Goal: Navigation & Orientation: Find specific page/section

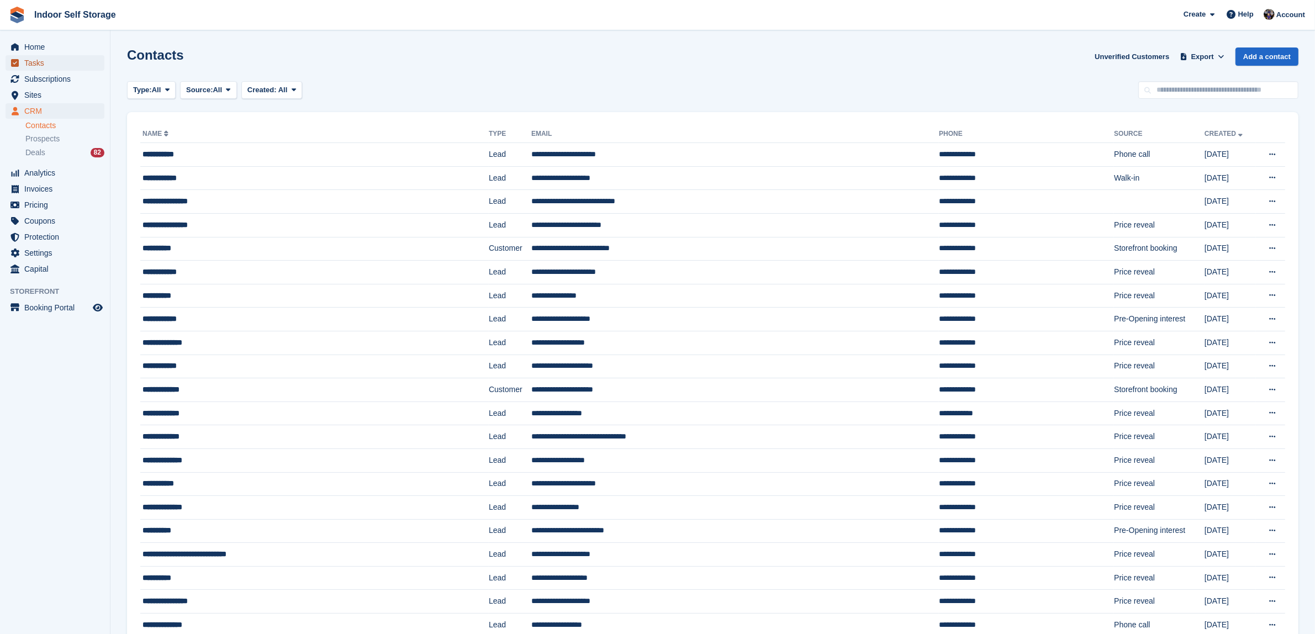
click at [41, 64] on span "Tasks" at bounding box center [57, 62] width 66 height 15
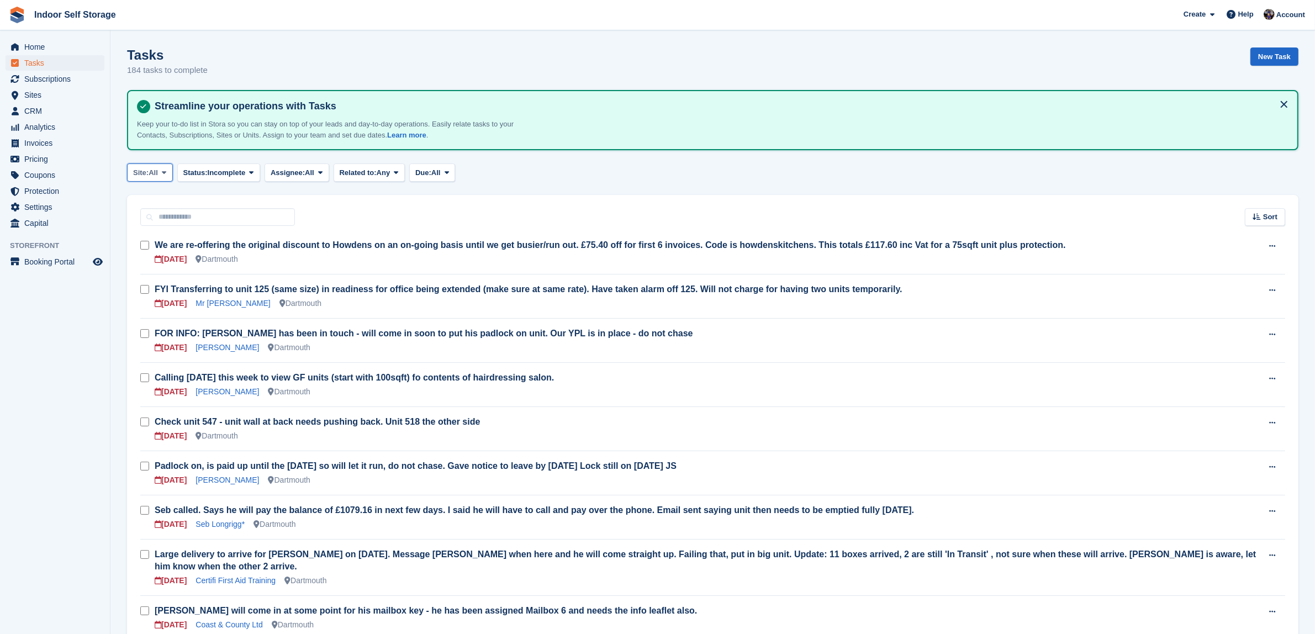
click at [166, 165] on button "Site: All" at bounding box center [150, 172] width 46 height 18
click at [152, 236] on link "Totnes" at bounding box center [180, 239] width 96 height 20
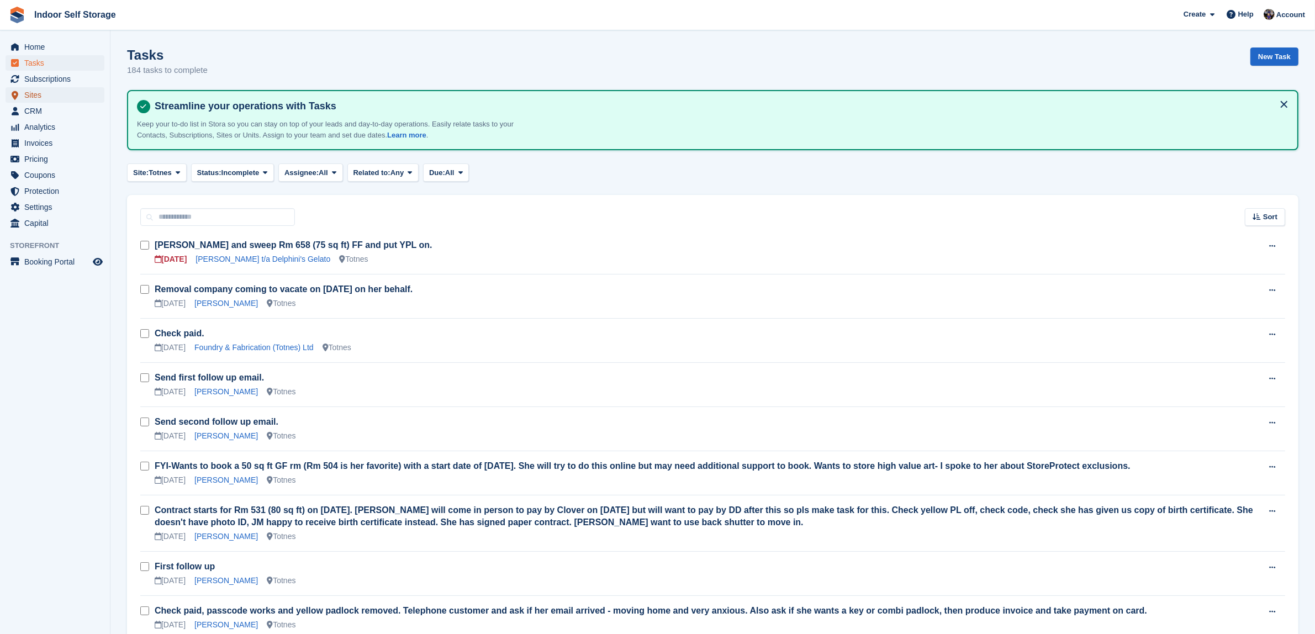
click at [28, 95] on span "Sites" at bounding box center [57, 94] width 66 height 15
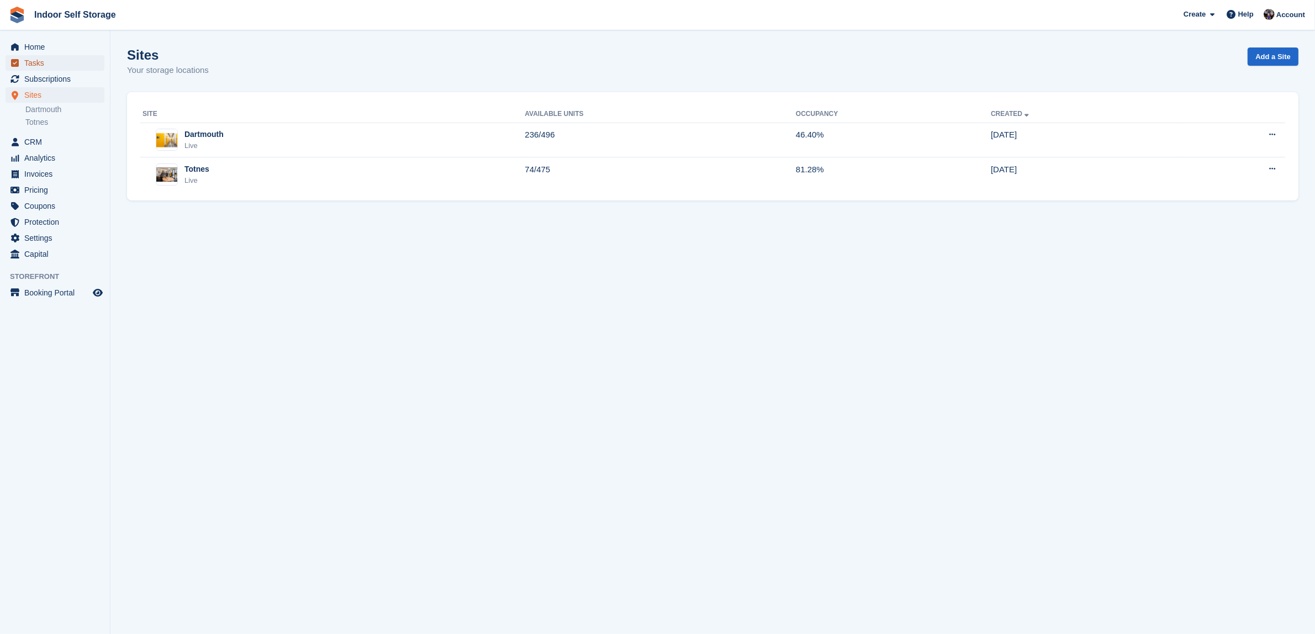
click at [38, 64] on span "Tasks" at bounding box center [57, 62] width 66 height 15
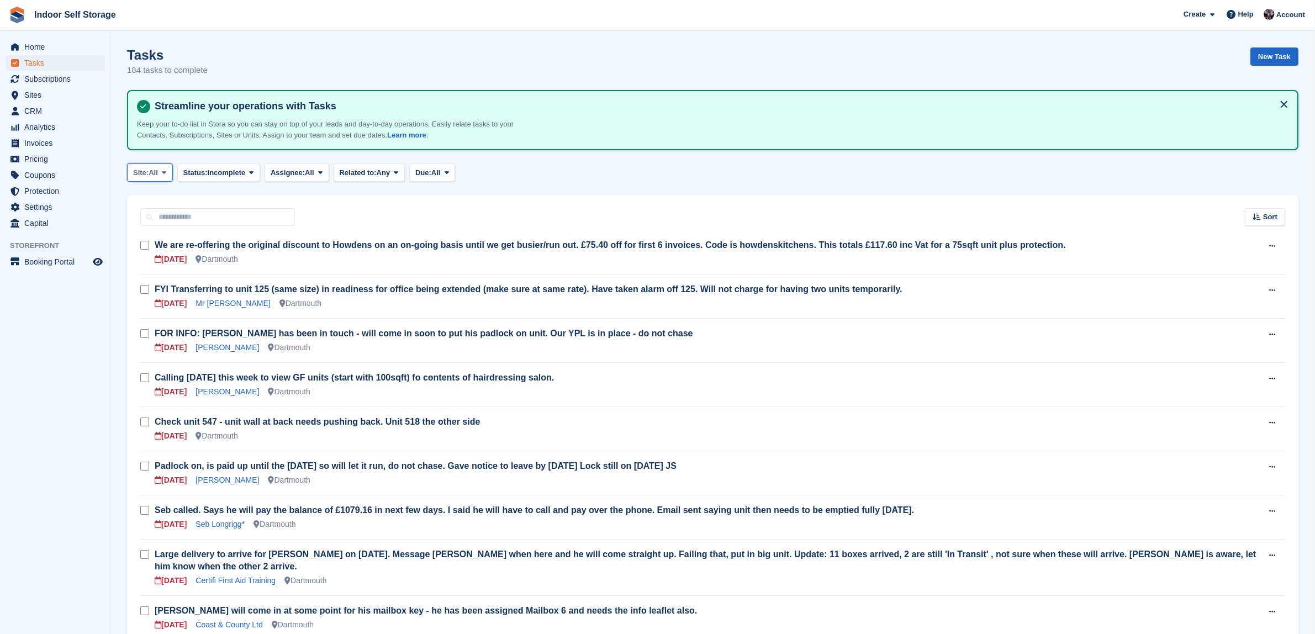
click at [166, 169] on icon at bounding box center [164, 172] width 4 height 7
click at [150, 240] on link "Totnes" at bounding box center [180, 239] width 96 height 20
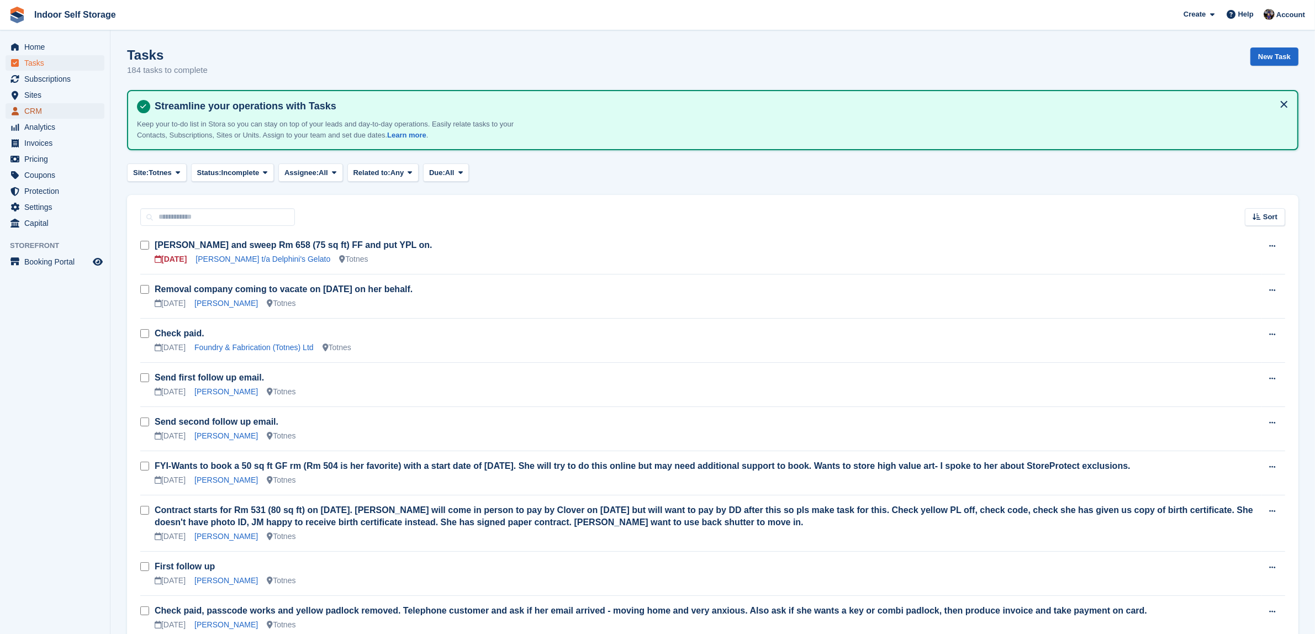
click at [33, 108] on span "CRM" at bounding box center [57, 110] width 66 height 15
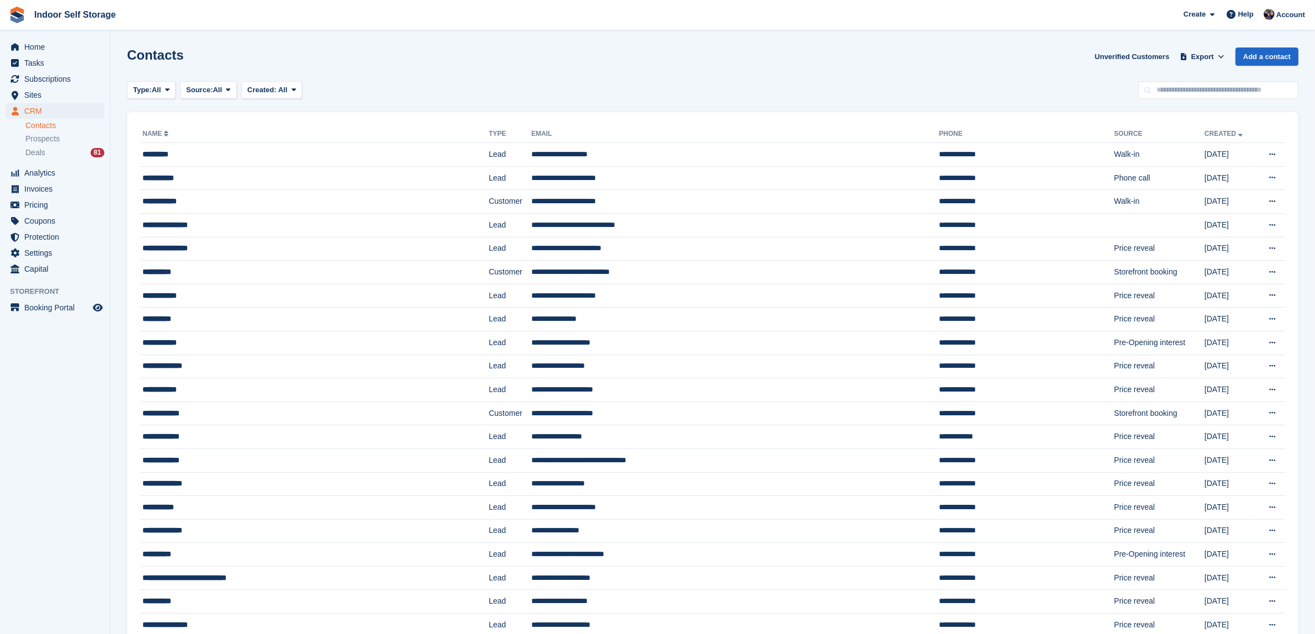
click at [34, 125] on link "Contacts" at bounding box center [64, 125] width 79 height 10
